Goal: Information Seeking & Learning: Learn about a topic

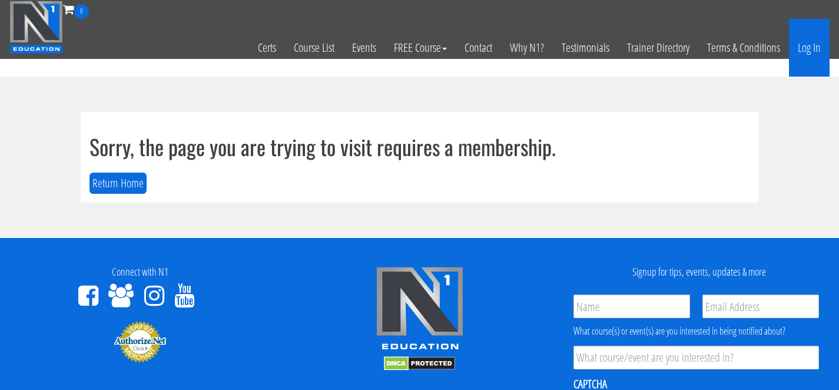
click at [818, 56] on link "Log In" at bounding box center [809, 48] width 41 height 58
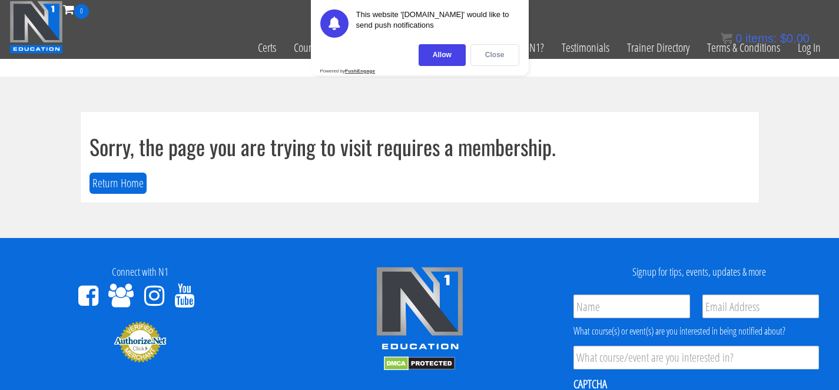
click at [492, 52] on div "Close" at bounding box center [494, 55] width 49 height 22
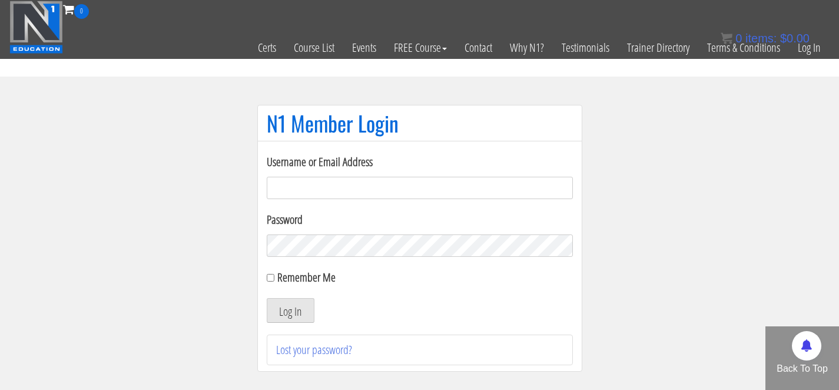
click at [388, 188] on input "Username or Email Address" at bounding box center [420, 188] width 306 height 22
type input "alexjohannsson@gmail.com"
click at [287, 308] on button "Log In" at bounding box center [291, 310] width 48 height 25
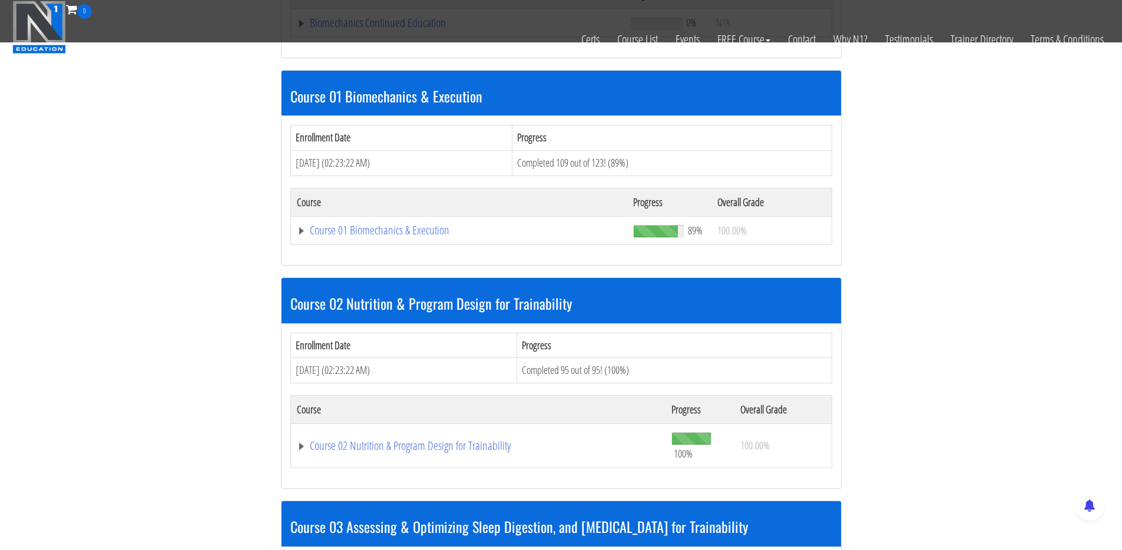
scroll to position [339, 0]
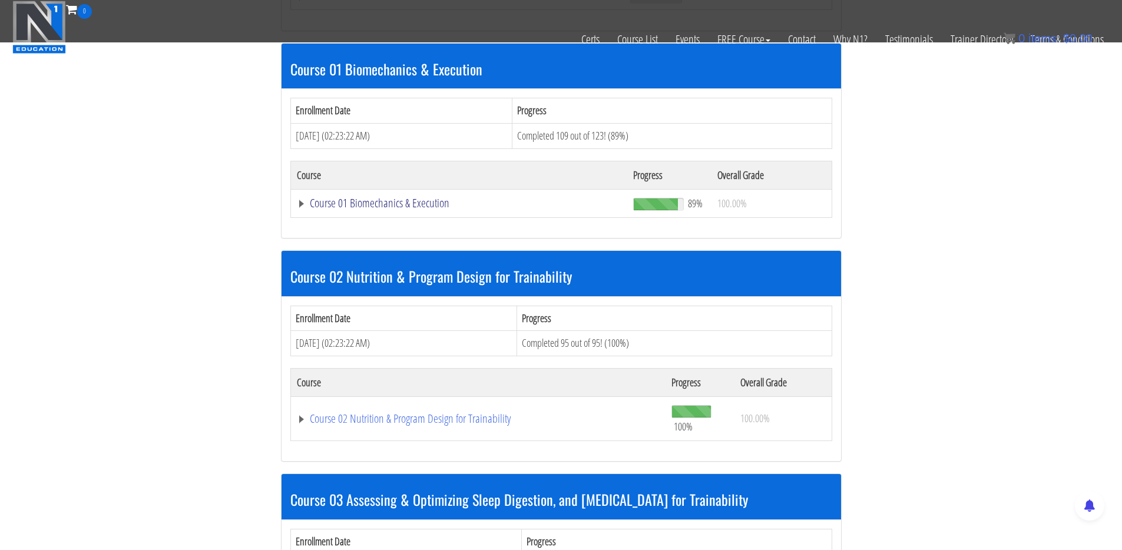
click at [397, 205] on link "Course 01 Biomechanics & Execution" at bounding box center [459, 203] width 325 height 12
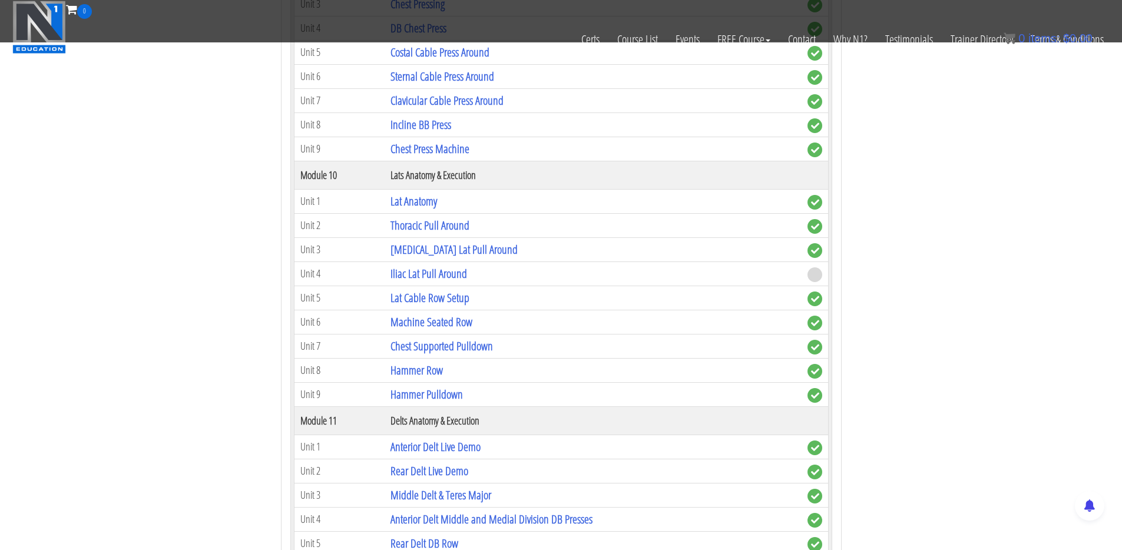
scroll to position [2155, 0]
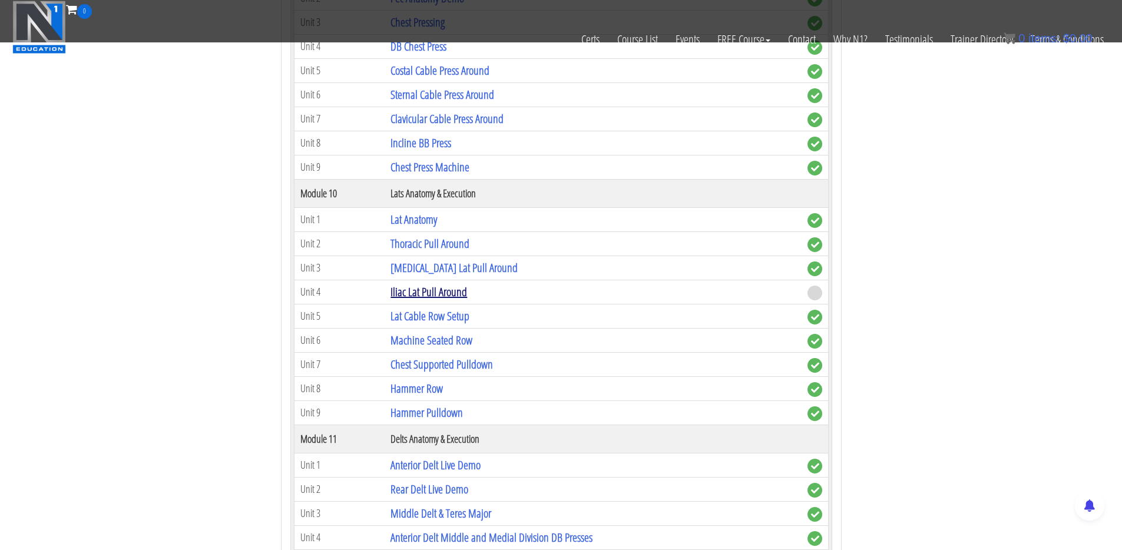
click at [427, 291] on link "Iliac Lat Pull Around" at bounding box center [428, 292] width 77 height 16
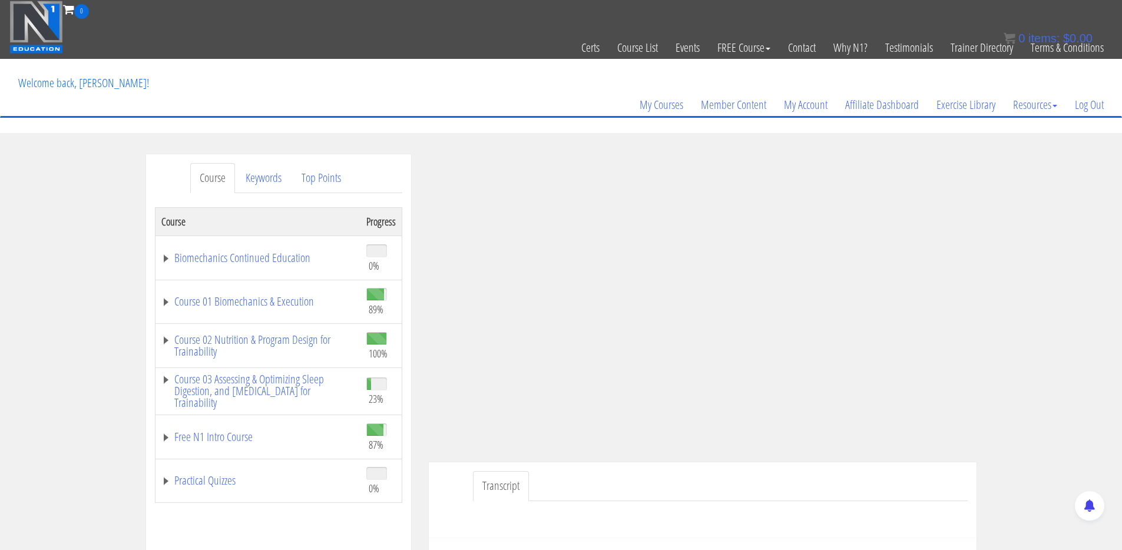
click at [1024, 389] on div "Course Keywords Top Points Course Progress Biomechanics Continued Education 0% …" at bounding box center [561, 486] width 1122 height 665
click at [203, 303] on link "Course 01 Biomechanics & Execution" at bounding box center [257, 302] width 193 height 12
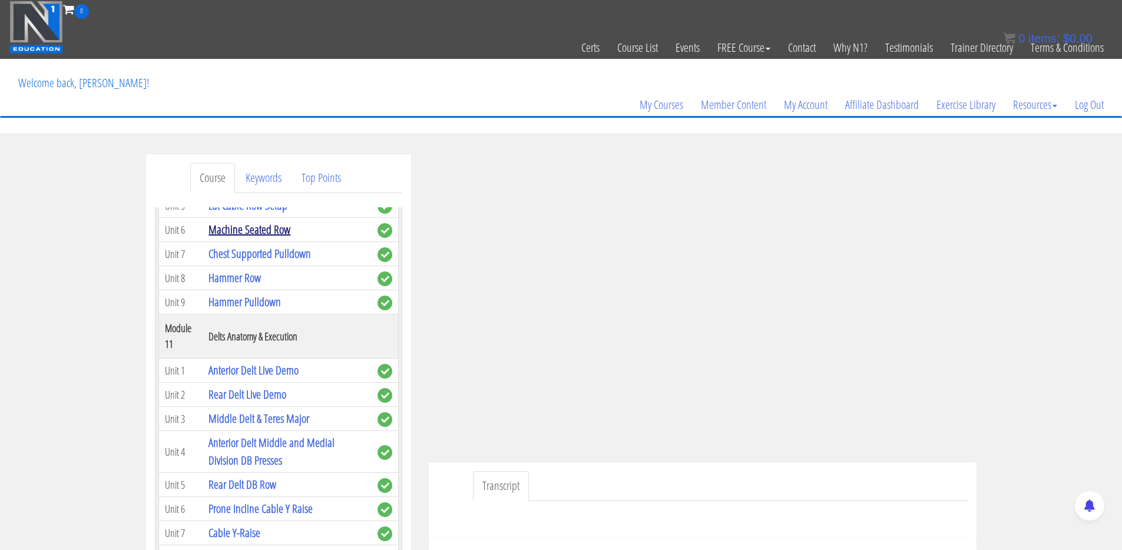
scroll to position [2344, 0]
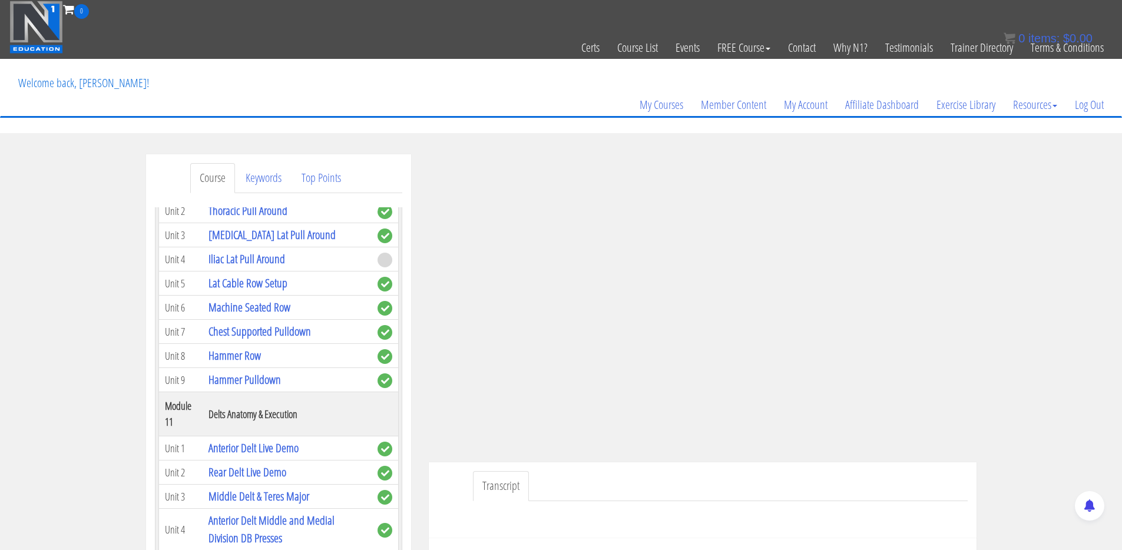
click at [1022, 291] on div "Course Keywords Top Points Course Progress Biomechanics Continued Education 0% …" at bounding box center [561, 486] width 1122 height 665
click at [1032, 297] on div "Course Keywords Top Points Course Progress Biomechanics Continued Education 0% …" at bounding box center [561, 486] width 1122 height 665
click at [1026, 306] on div "Course Keywords Top Points Course Progress Biomechanics Continued Education 0% …" at bounding box center [561, 486] width 1122 height 665
click at [1027, 365] on div "Course Keywords Top Points Course Progress Biomechanics Continued Education 0% …" at bounding box center [561, 486] width 1122 height 665
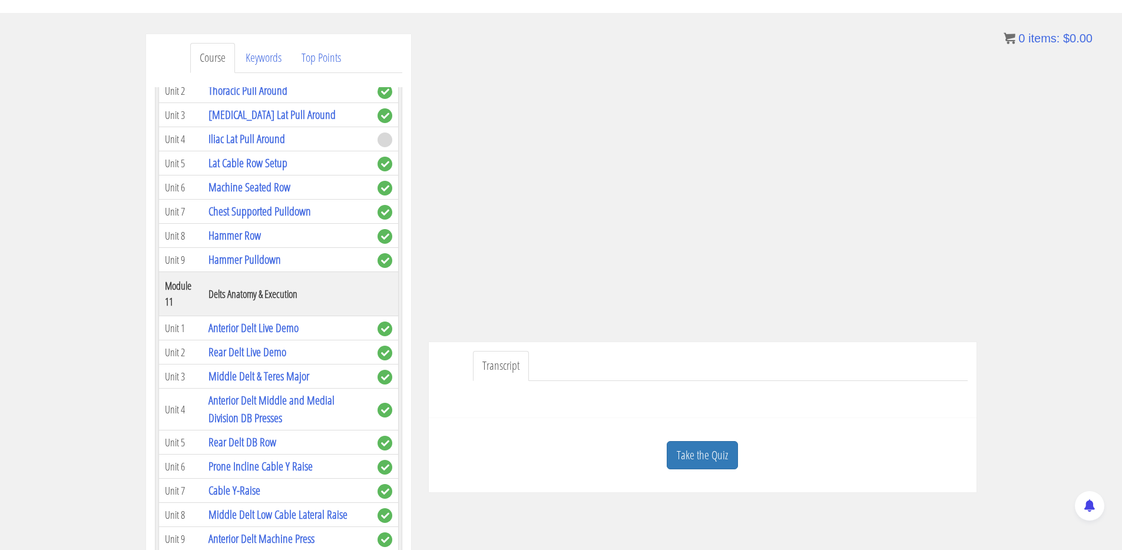
scroll to position [171, 0]
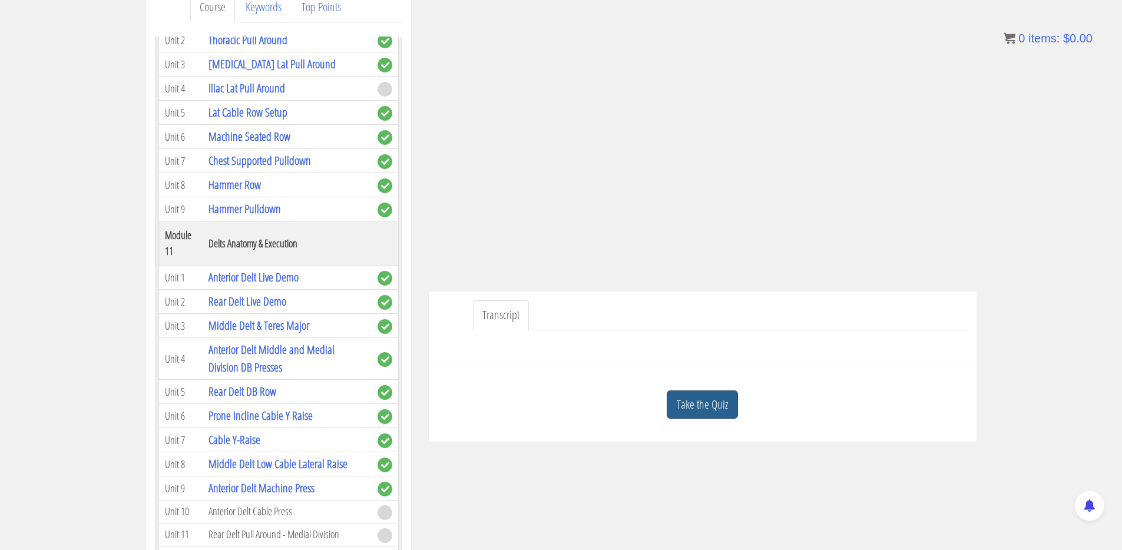
click at [706, 410] on link "Take the Quiz" at bounding box center [701, 404] width 71 height 29
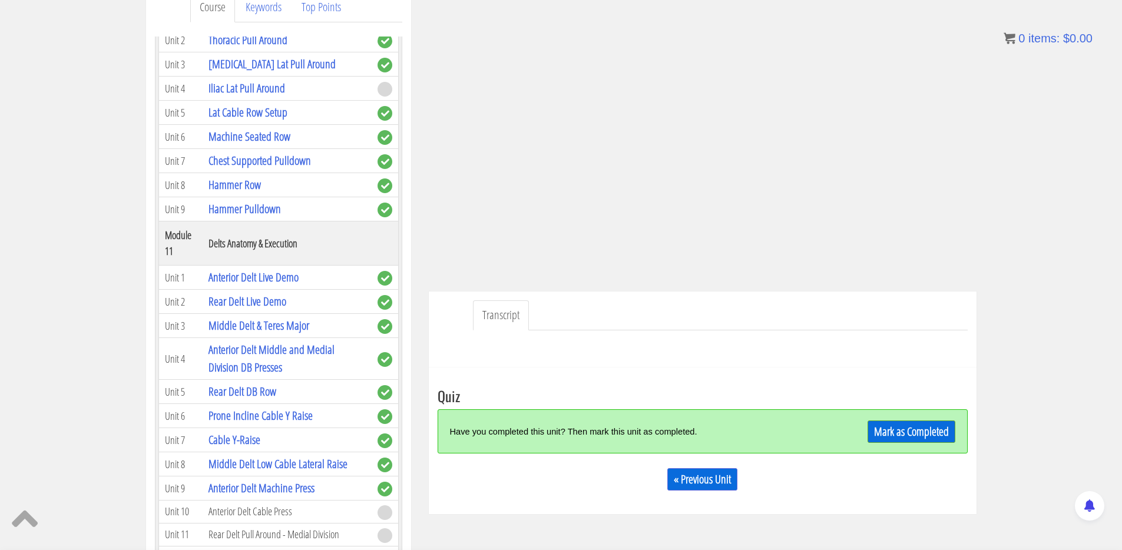
scroll to position [248, 0]
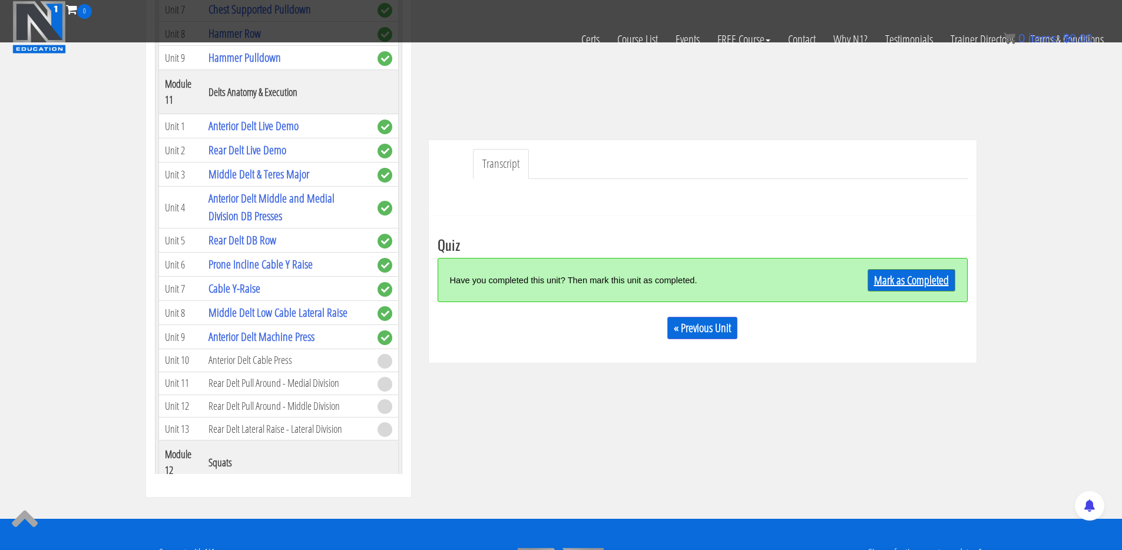
click at [913, 283] on link "Mark as Completed" at bounding box center [911, 280] width 88 height 22
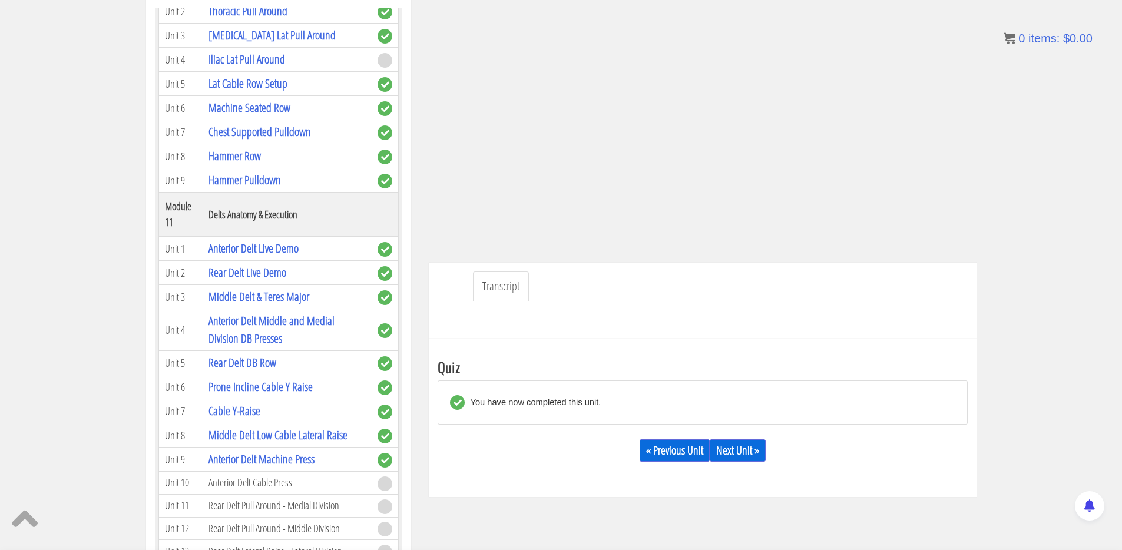
scroll to position [205, 0]
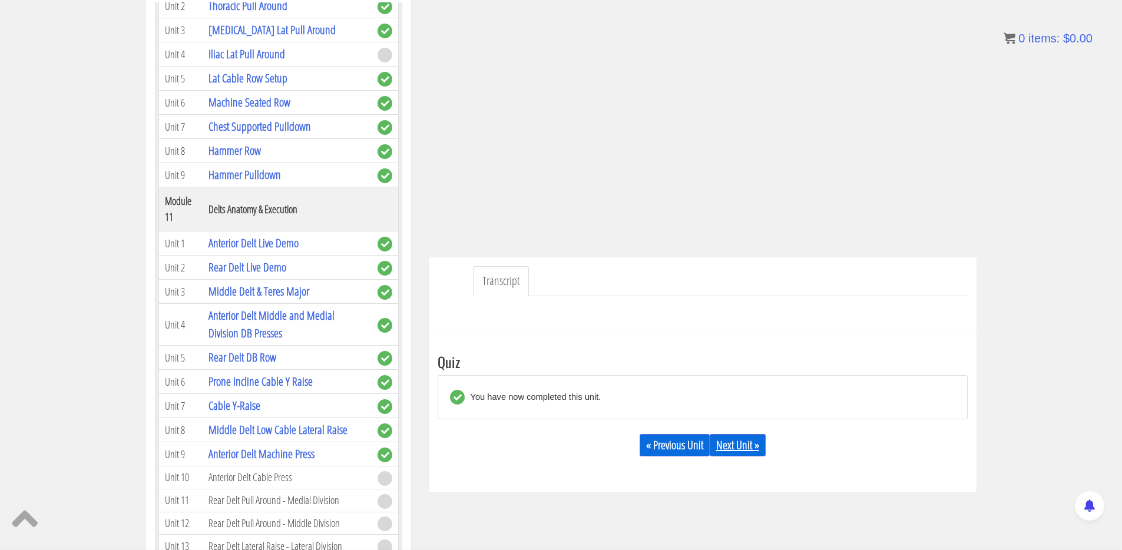
click at [744, 442] on link "Next Unit »" at bounding box center [737, 445] width 56 height 22
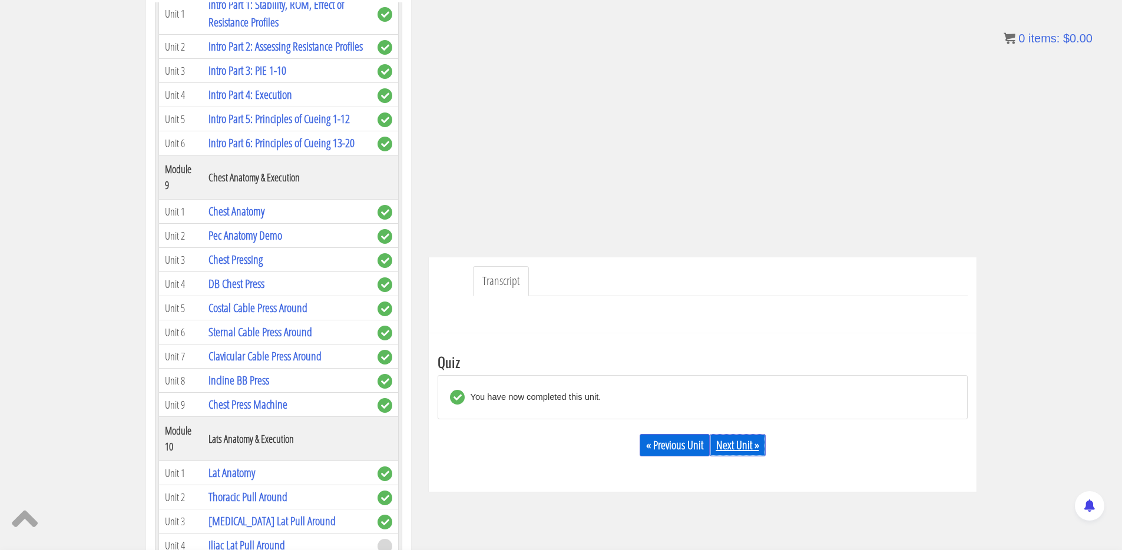
scroll to position [1792, 0]
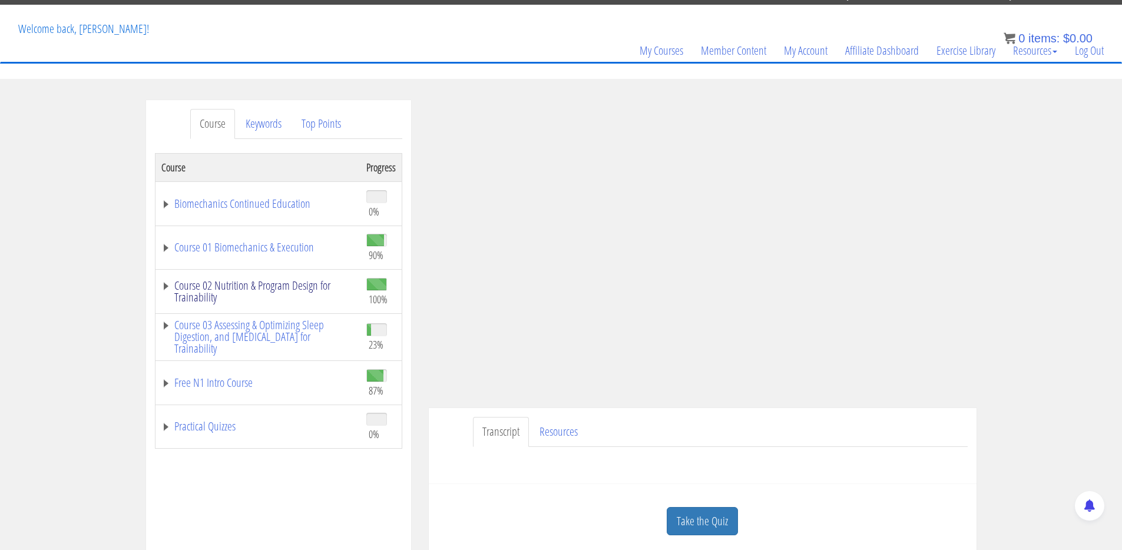
scroll to position [41, 0]
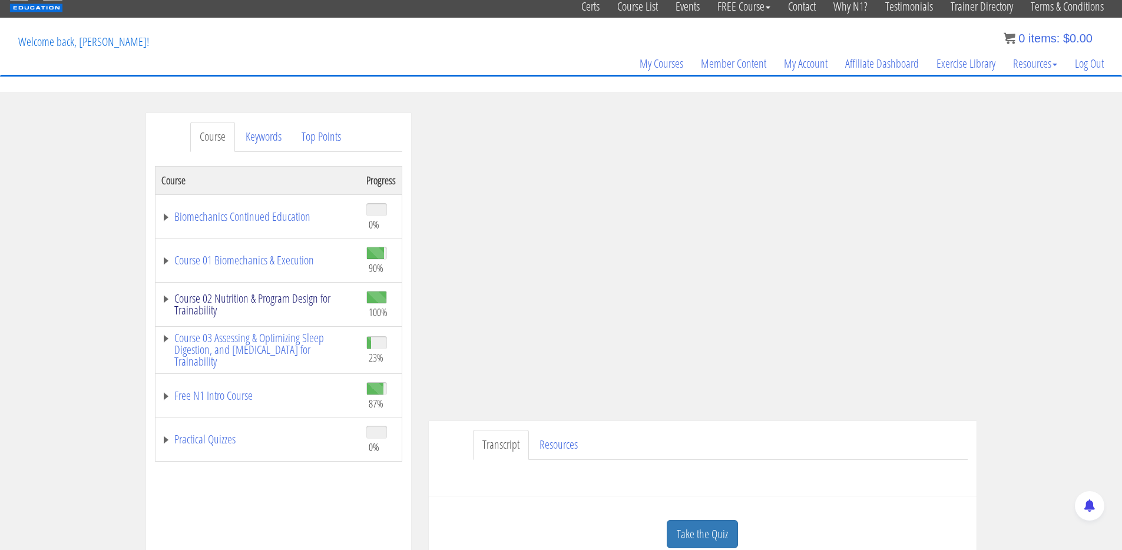
click at [250, 303] on link "Course 02 Nutrition & Program Design for Trainability" at bounding box center [257, 305] width 193 height 24
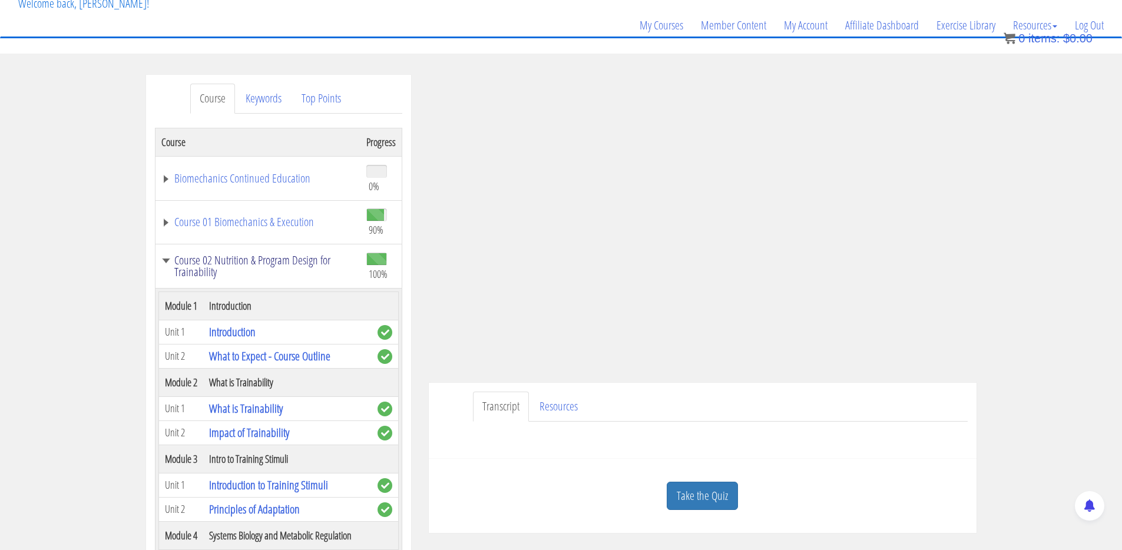
scroll to position [62, 0]
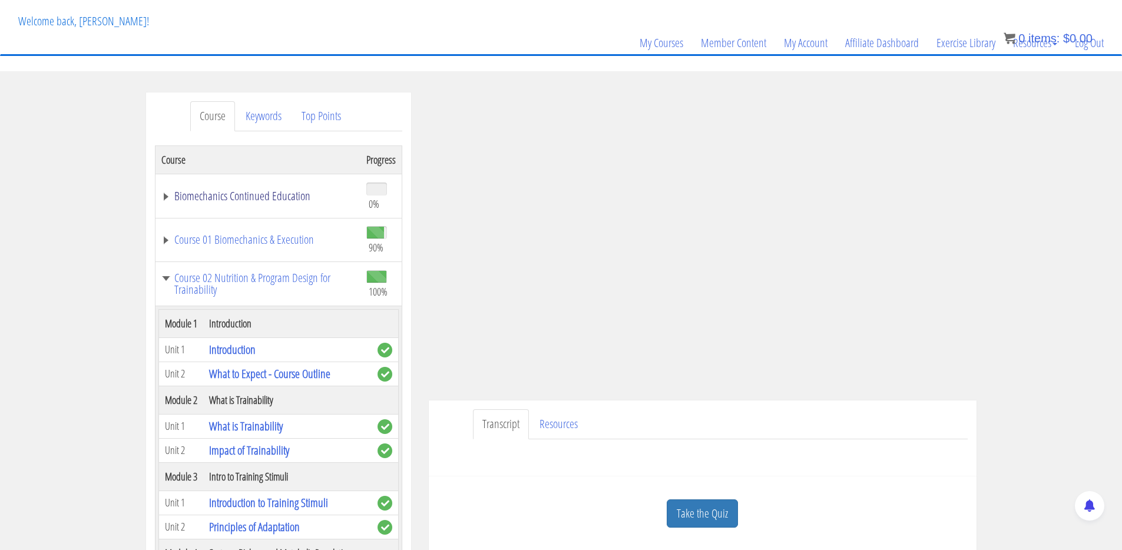
click at [231, 197] on link "Biomechanics Continued Education" at bounding box center [257, 196] width 193 height 12
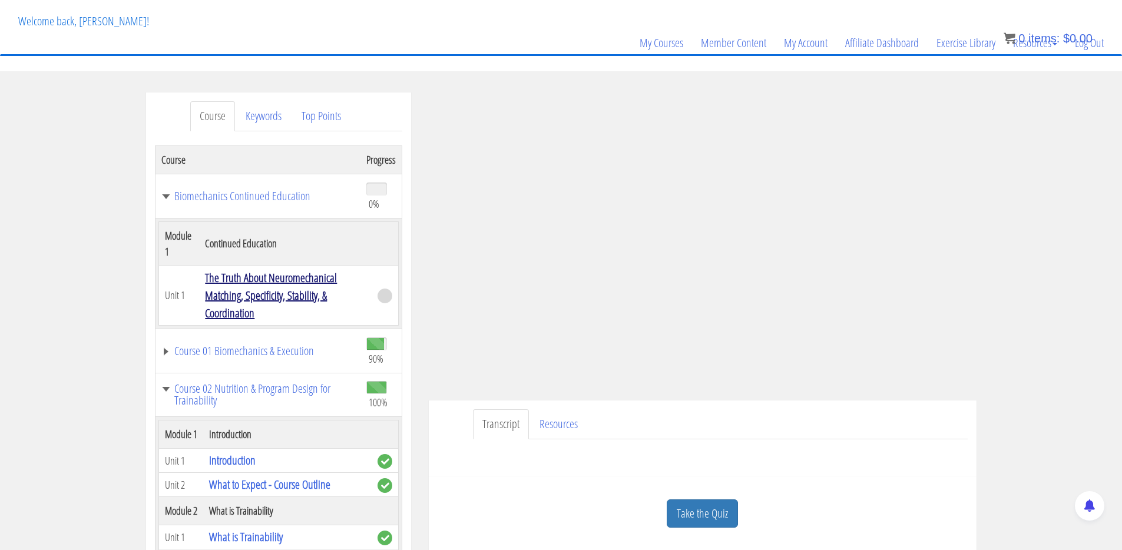
click at [257, 293] on link "The Truth About Neuromechanical Matching, Specificity, Stability, & Coordination" at bounding box center [271, 295] width 132 height 51
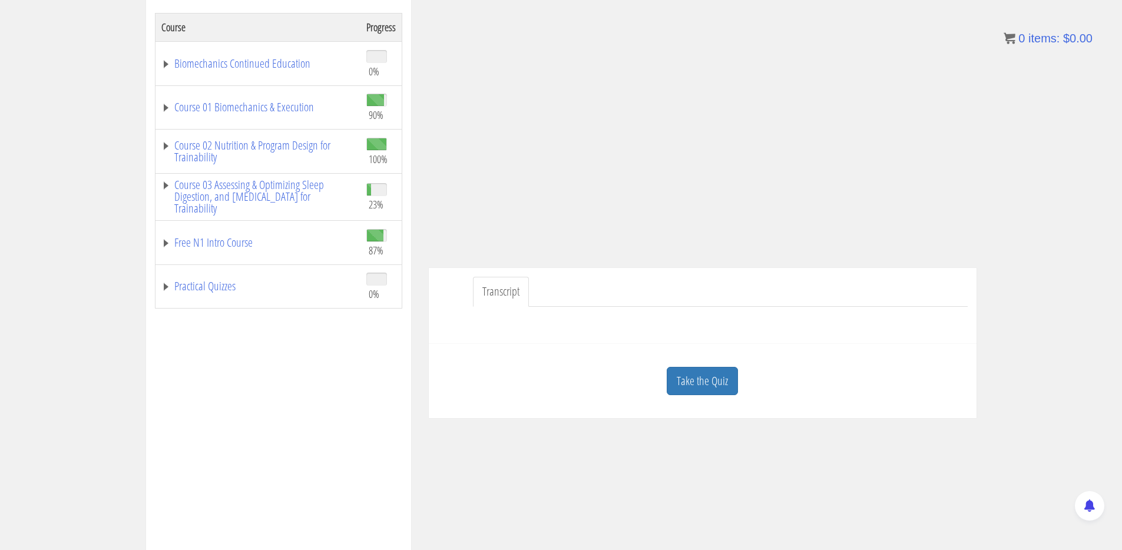
scroll to position [84, 0]
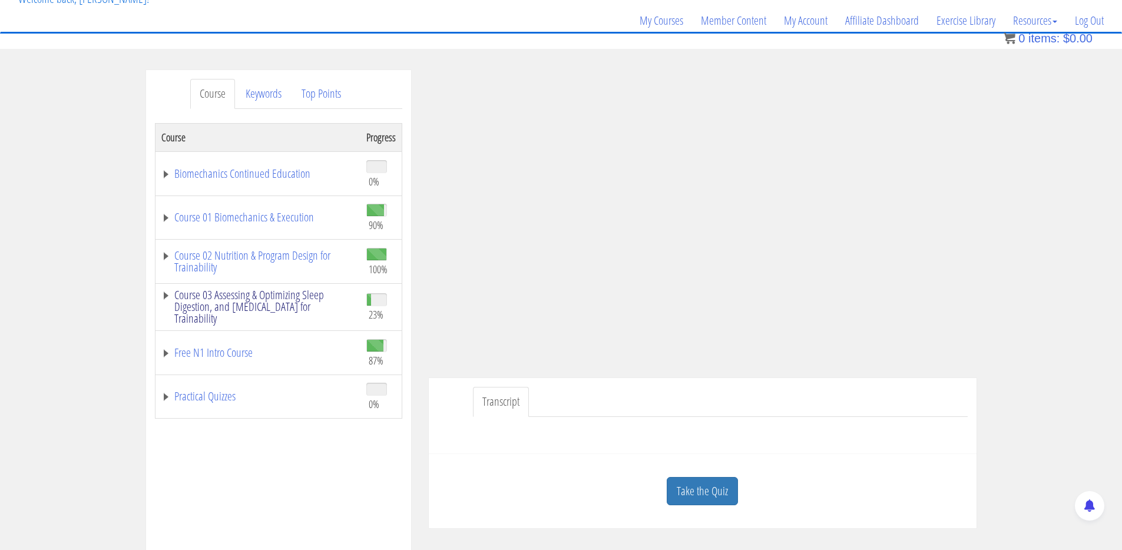
click at [206, 313] on link "Course 03 Assessing & Optimizing Sleep Digestion, and Stress Management for Tra…" at bounding box center [257, 306] width 193 height 35
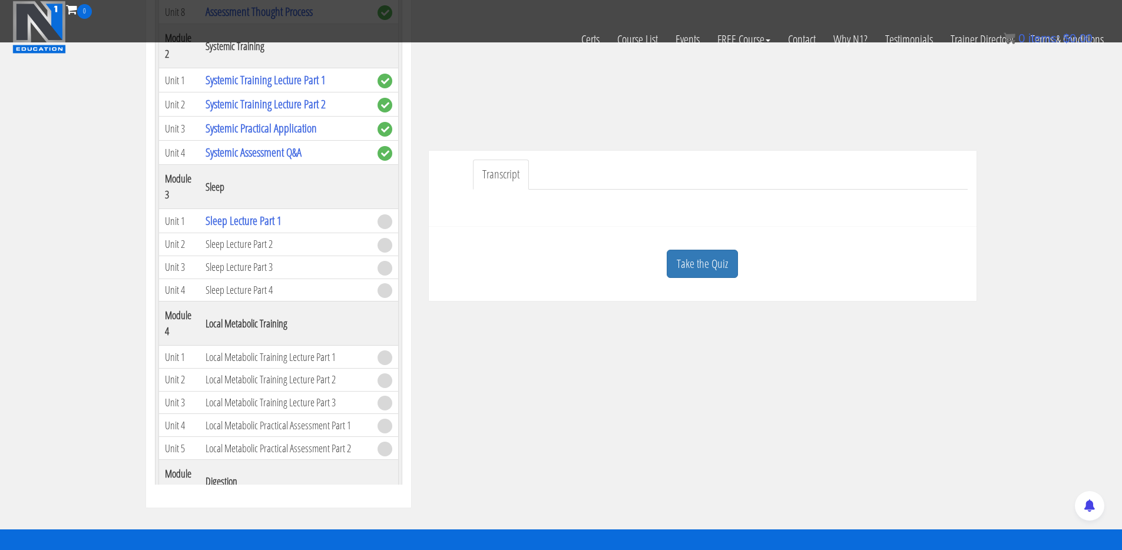
scroll to position [371, 0]
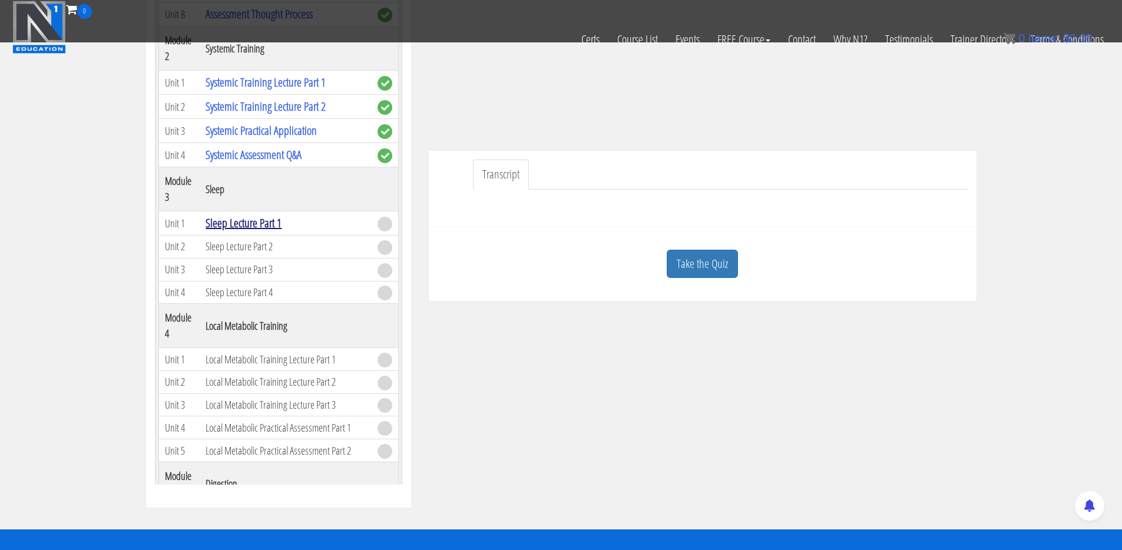
click at [244, 226] on link "Sleep Lecture Part 1" at bounding box center [243, 223] width 76 height 16
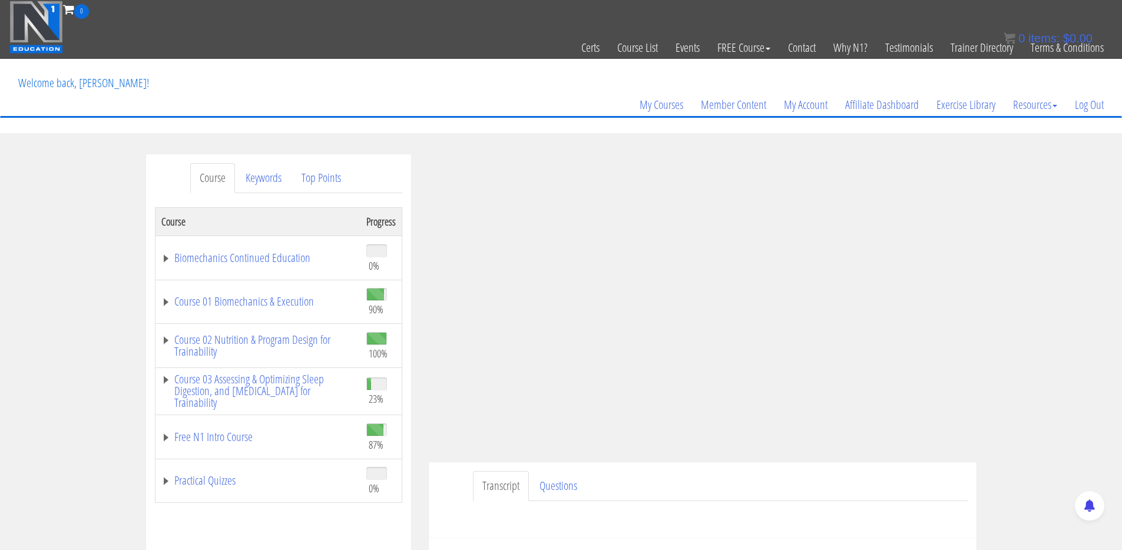
scroll to position [67, 0]
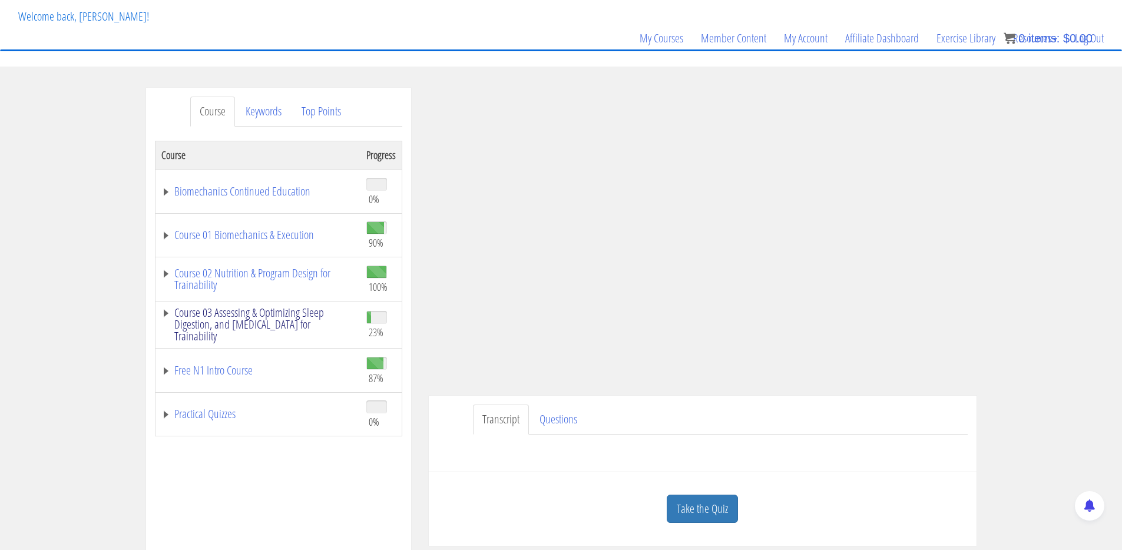
click at [201, 316] on link "Course 03 Assessing & Optimizing Sleep Digestion, and Stress Management for Tra…" at bounding box center [257, 324] width 193 height 35
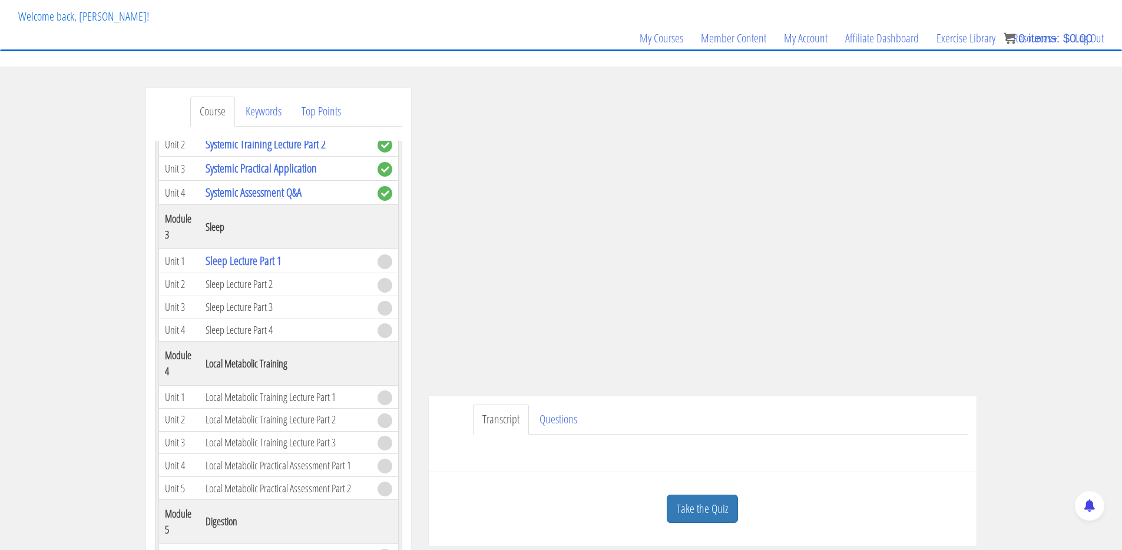
scroll to position [579, 0]
click at [483, 463] on div "Transcript Questions Name First Last Email *" at bounding box center [703, 434] width 548 height 76
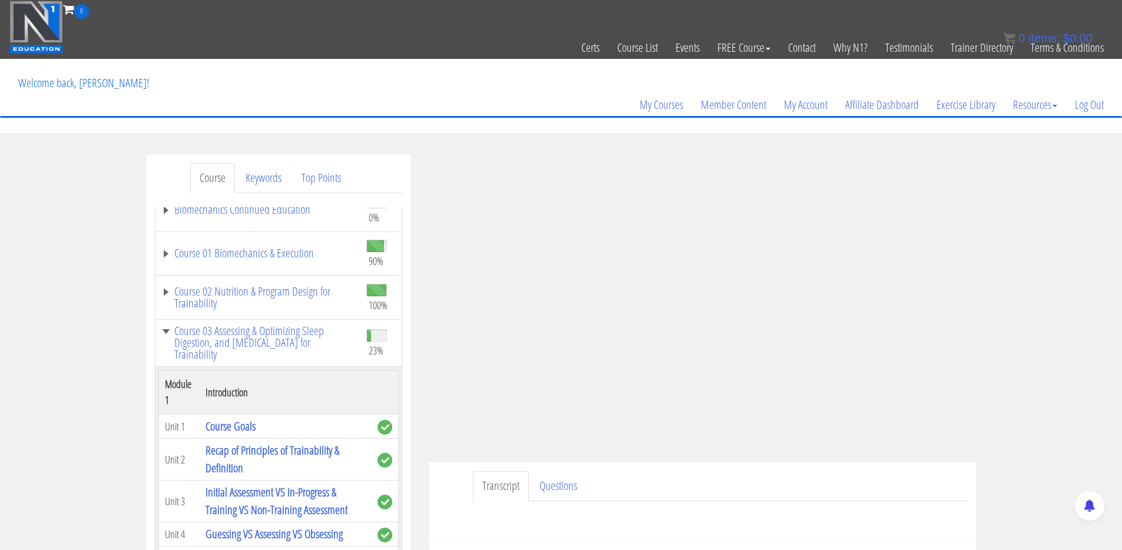
scroll to position [0, 0]
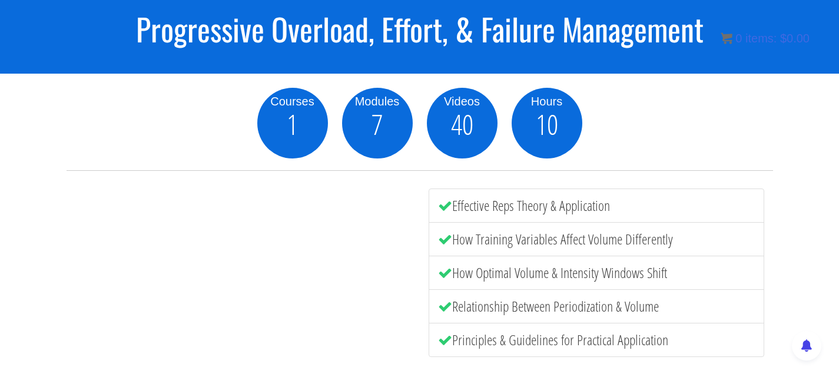
scroll to position [155, 0]
